Goal: Information Seeking & Learning: Learn about a topic

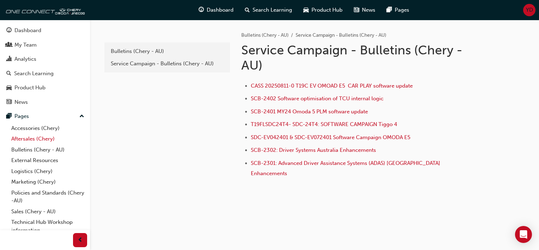
click at [44, 139] on link "Aftersales (Chery)" at bounding box center [47, 138] width 79 height 11
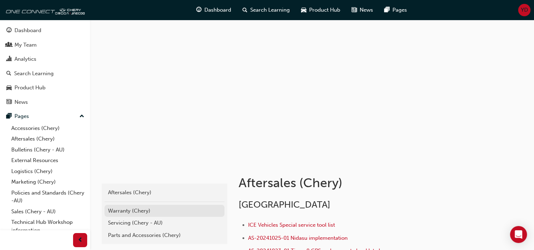
click at [135, 212] on div "Warranty (Chery)" at bounding box center [164, 211] width 113 height 8
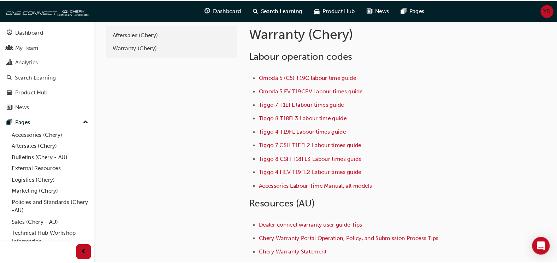
scroll to position [35, 0]
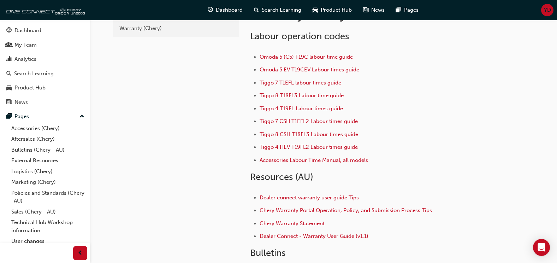
click at [380, 75] on li "Omoda 5 EV T19CEV Labour times guide" at bounding box center [369, 70] width 220 height 10
click at [317, 84] on span "Tiggo 7 T1EFL labour times guide" at bounding box center [300, 82] width 82 height 6
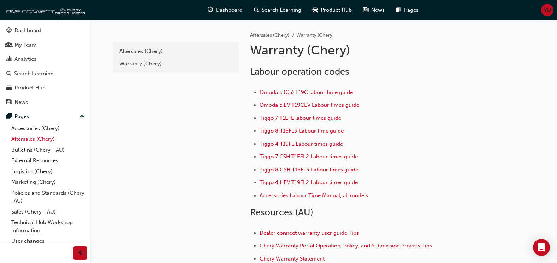
click at [42, 138] on link "Aftersales (Chery)" at bounding box center [47, 138] width 79 height 11
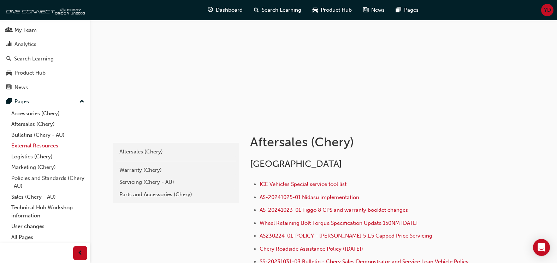
scroll to position [35, 0]
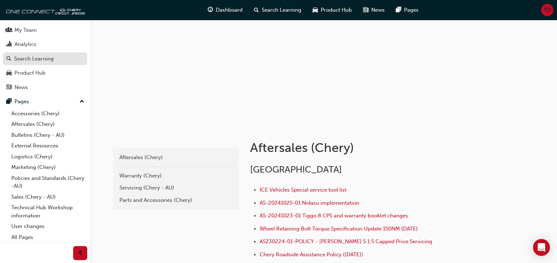
click at [42, 60] on div "Search Learning" at bounding box center [34, 59] width 40 height 8
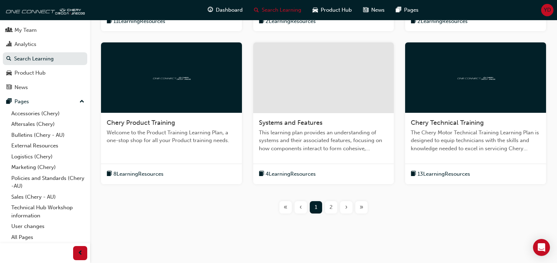
scroll to position [281, 0]
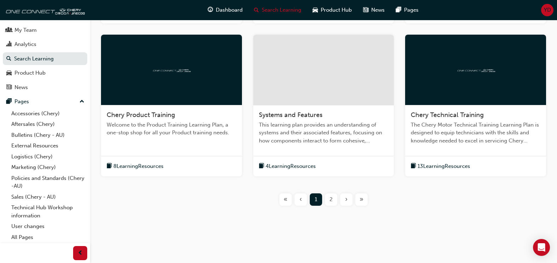
click at [332, 199] on span "2" at bounding box center [330, 199] width 3 height 8
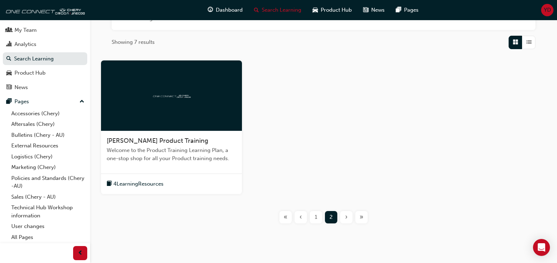
scroll to position [106, 0]
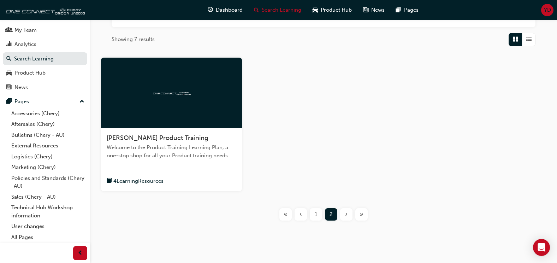
click at [315, 211] on span "1" at bounding box center [316, 214] width 2 height 8
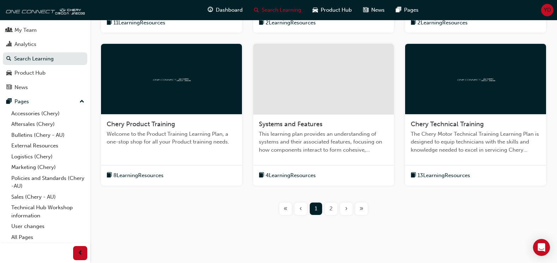
scroll to position [281, 0]
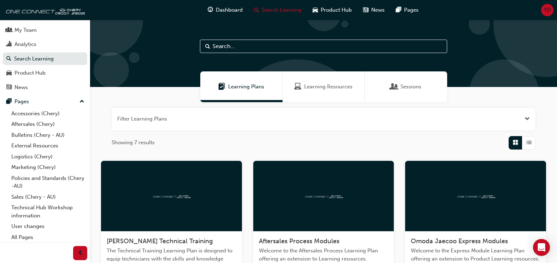
scroll to position [0, 0]
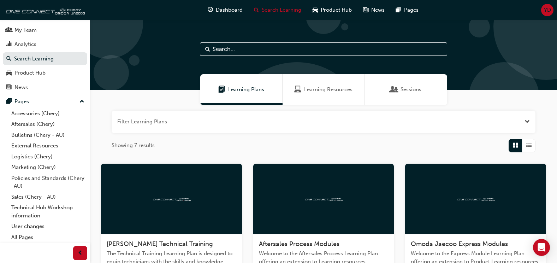
click at [332, 92] on span "Learning Resources" at bounding box center [328, 89] width 48 height 8
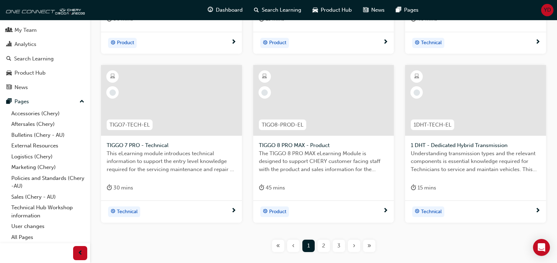
scroll to position [282, 0]
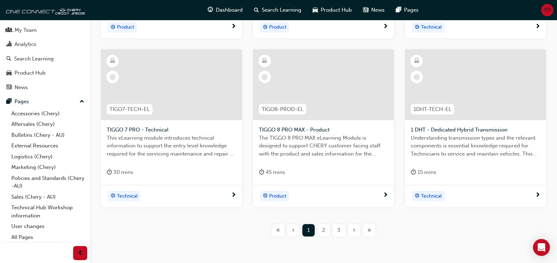
click at [326, 229] on div "2" at bounding box center [323, 230] width 12 height 12
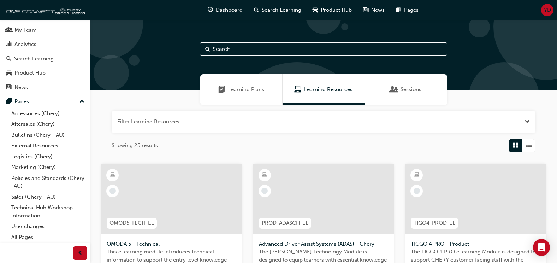
click at [256, 44] on input "text" at bounding box center [323, 48] width 247 height 13
type input "warranty"
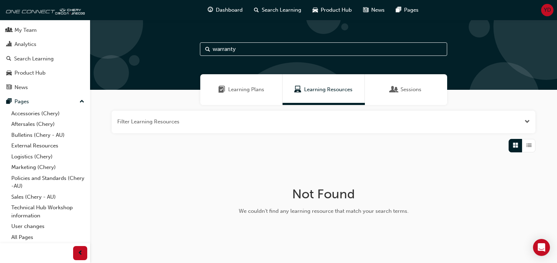
drag, startPoint x: 198, startPoint y: 42, endPoint x: 185, endPoint y: 41, distance: 13.1
click at [185, 41] on div "warranty" at bounding box center [323, 55] width 467 height 70
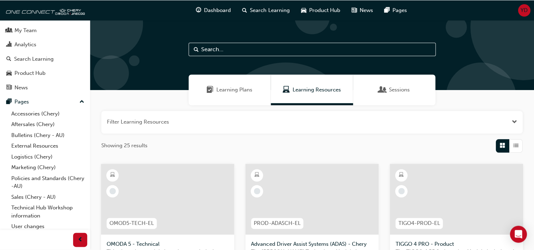
scroll to position [15, 0]
